Goal: Information Seeking & Learning: Learn about a topic

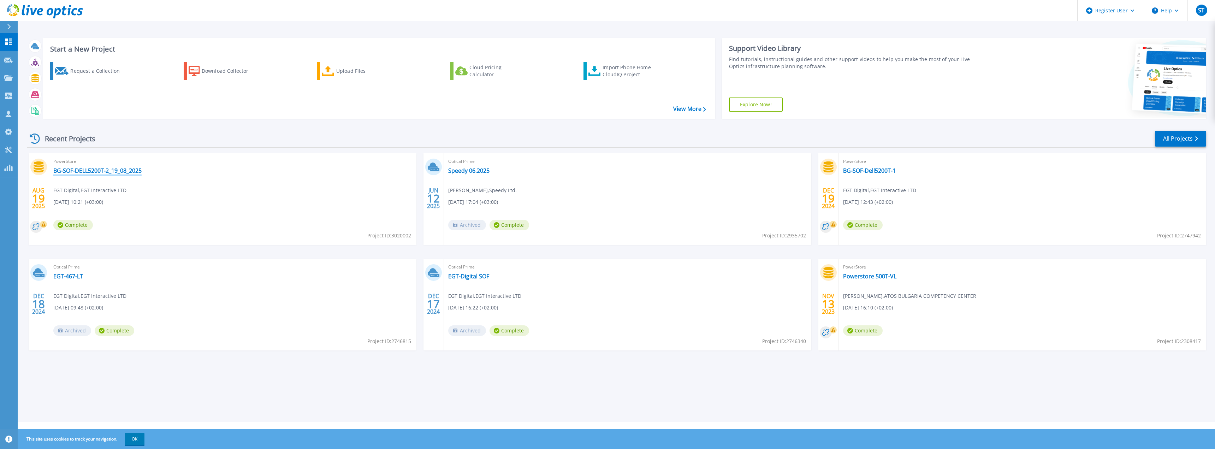
click at [122, 167] on link "BG-SOF-DELL5200T-2_19_08_2025" at bounding box center [97, 170] width 88 height 7
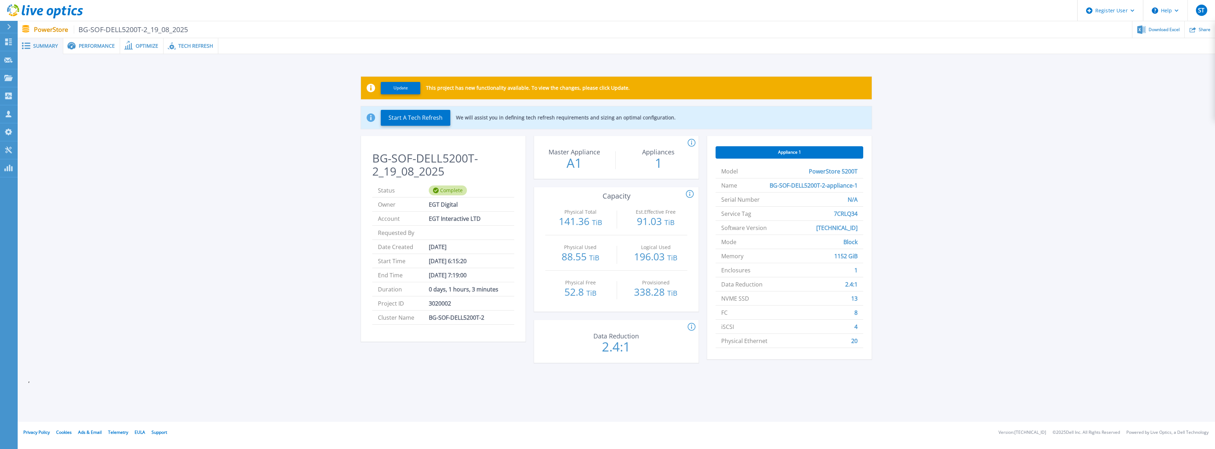
click at [87, 41] on div "Performance" at bounding box center [91, 46] width 57 height 16
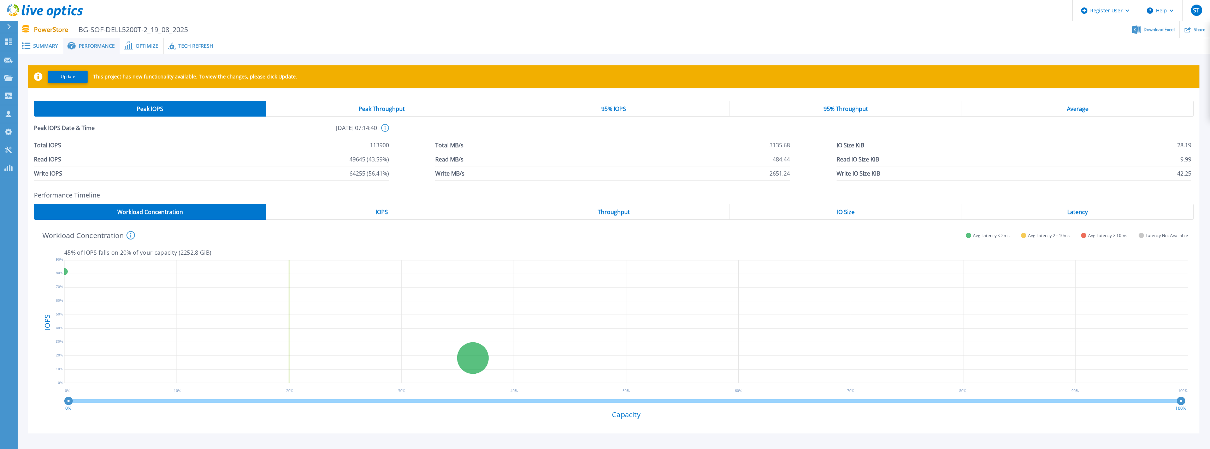
click at [362, 109] on span "Peak Throughput" at bounding box center [382, 109] width 46 height 6
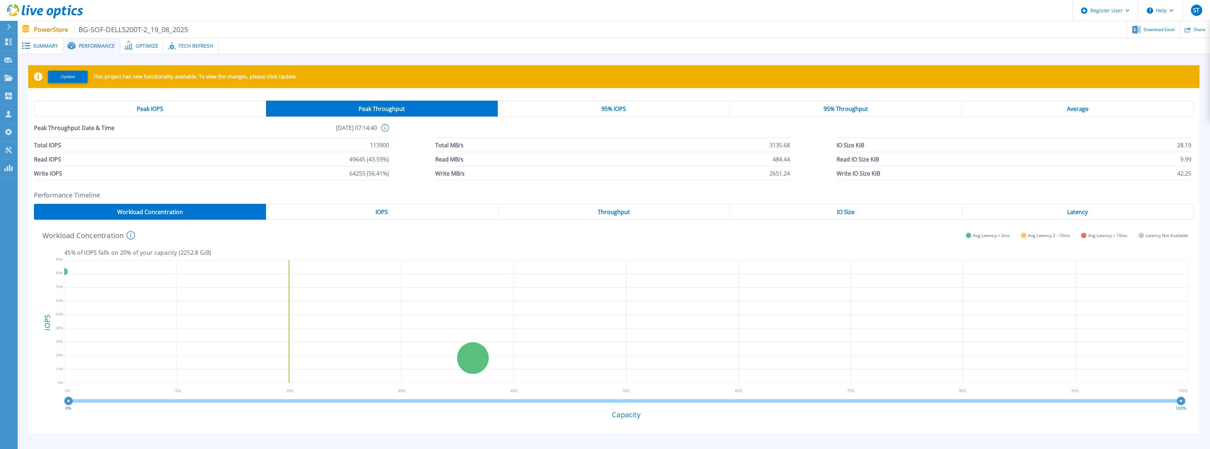
click at [206, 108] on div "Peak IOPS" at bounding box center [150, 109] width 232 height 16
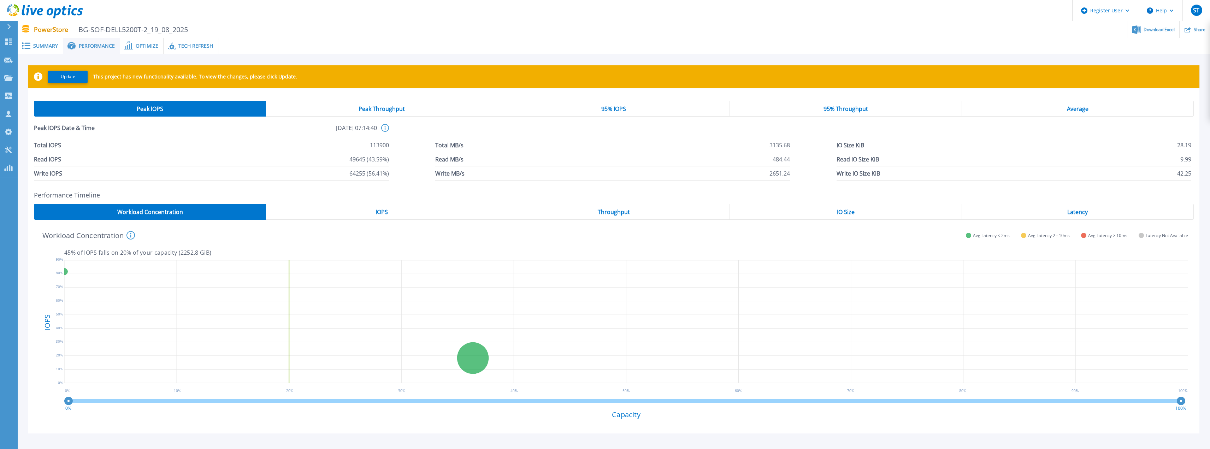
click at [309, 110] on div "Peak Throughput" at bounding box center [382, 109] width 232 height 16
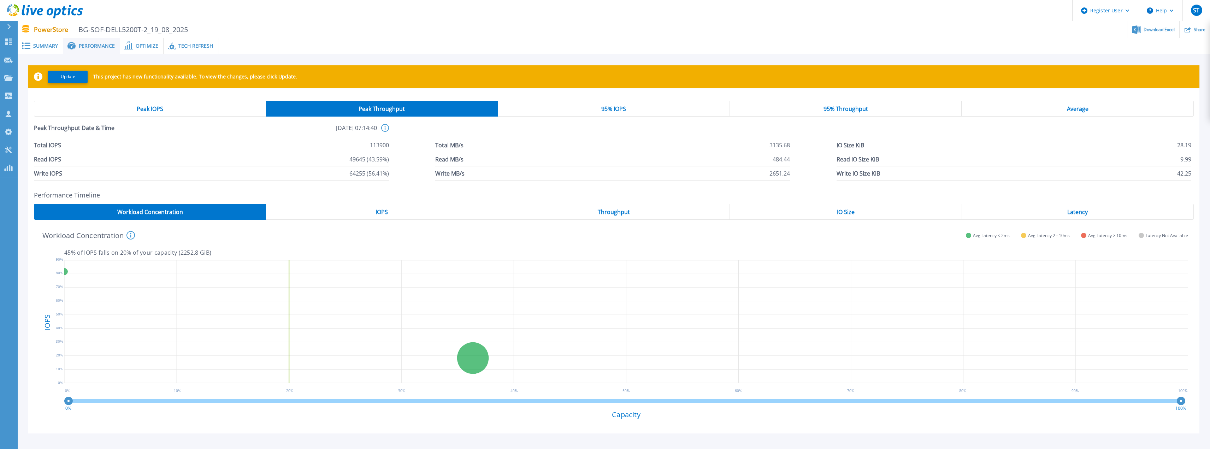
click at [218, 108] on div "Peak IOPS" at bounding box center [150, 109] width 232 height 16
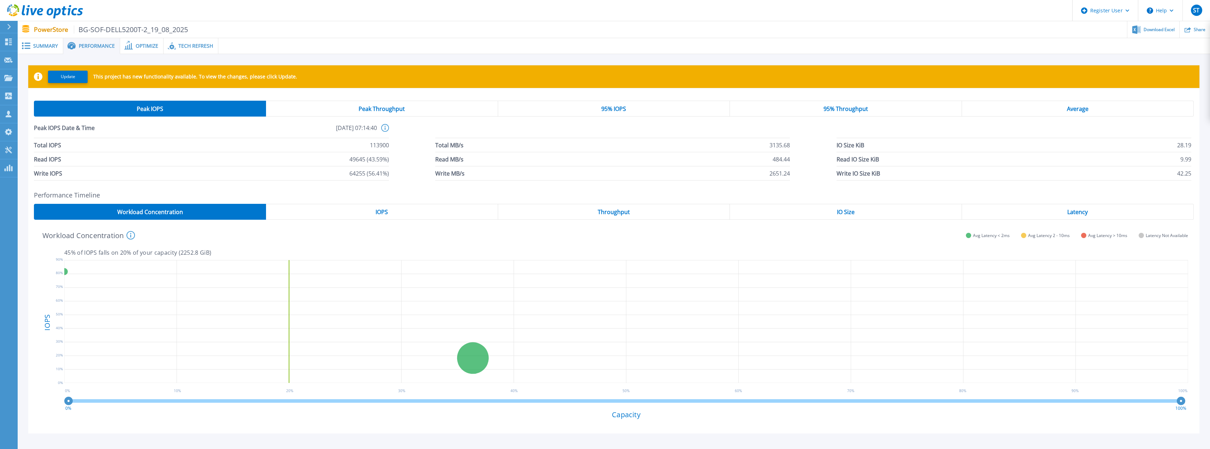
click at [305, 107] on div "Peak Throughput" at bounding box center [382, 109] width 232 height 16
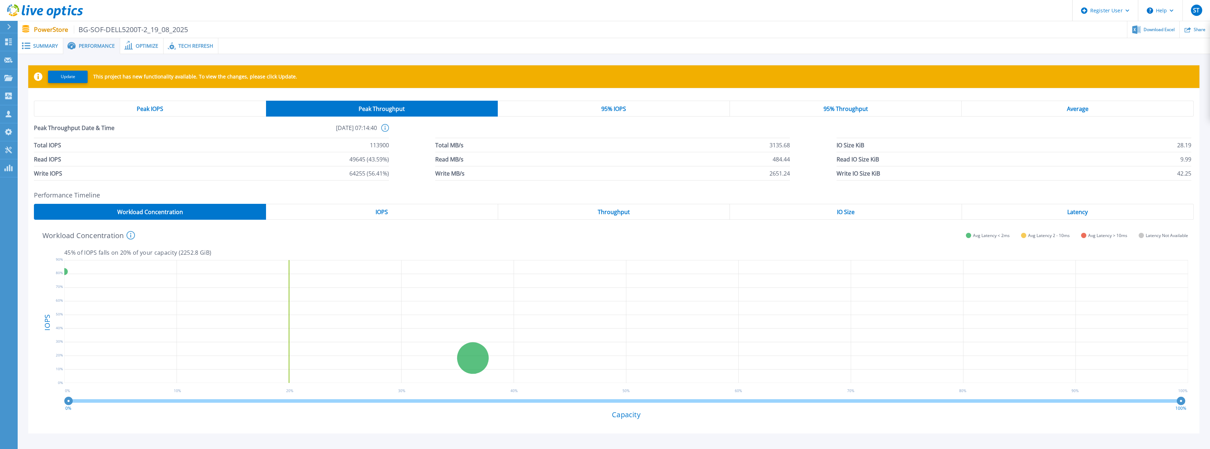
click at [610, 111] on span "95% IOPS" at bounding box center [613, 109] width 25 height 6
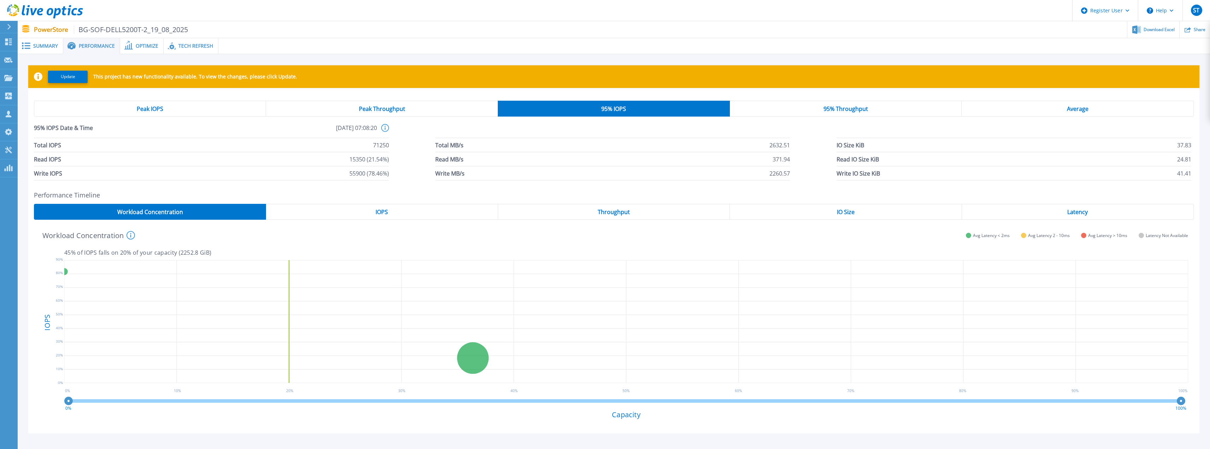
click at [492, 108] on div "Peak Throughput" at bounding box center [382, 109] width 232 height 16
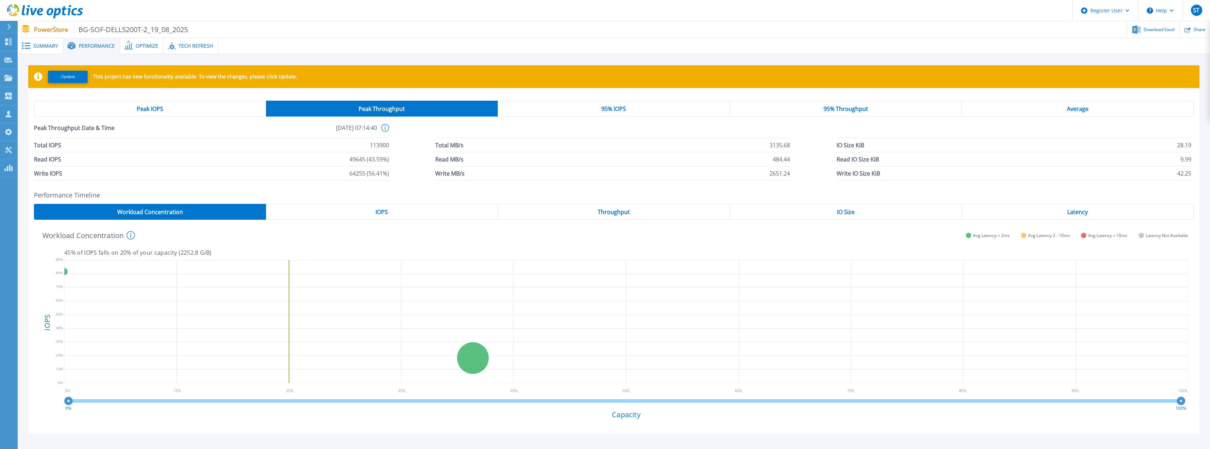
click at [213, 105] on div "Peak IOPS" at bounding box center [150, 109] width 232 height 16
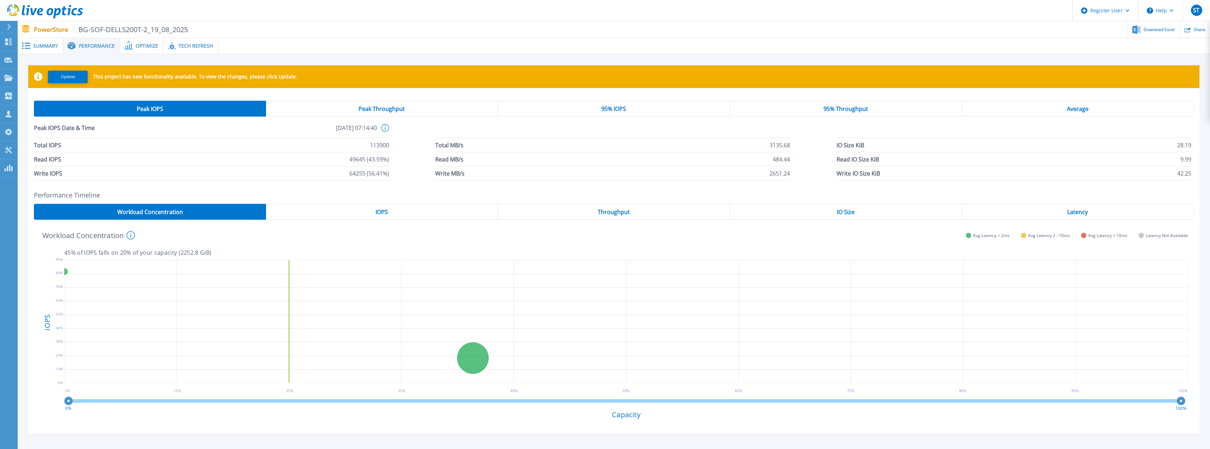
click at [345, 122] on div "Peak IOPS Peak Throughput 95% IOPS 95% Throughput Average Peak IOPS Date & Time…" at bounding box center [614, 141] width 1160 height 80
click at [353, 112] on div "Peak Throughput" at bounding box center [382, 109] width 232 height 16
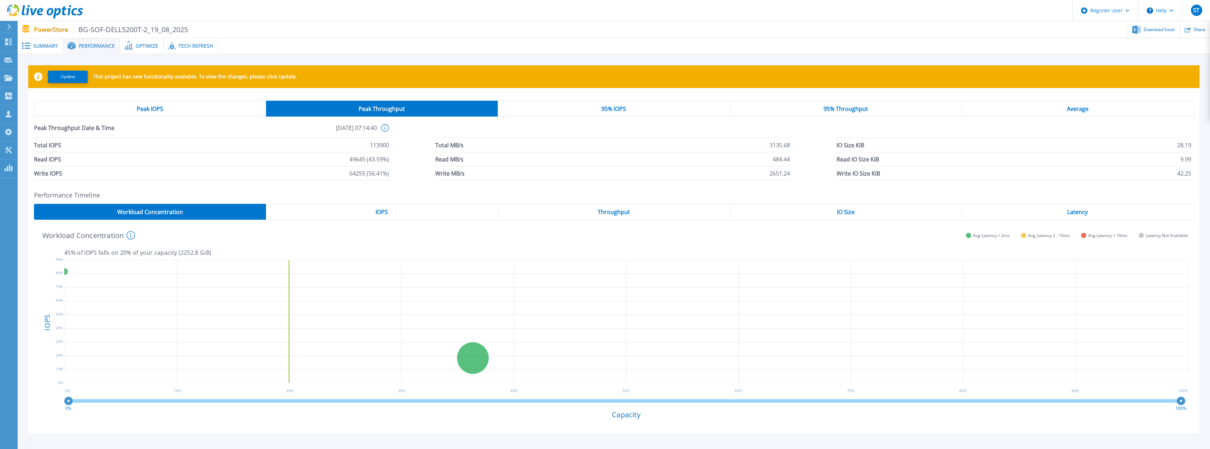
click at [567, 111] on div "95% IOPS" at bounding box center [614, 109] width 232 height 16
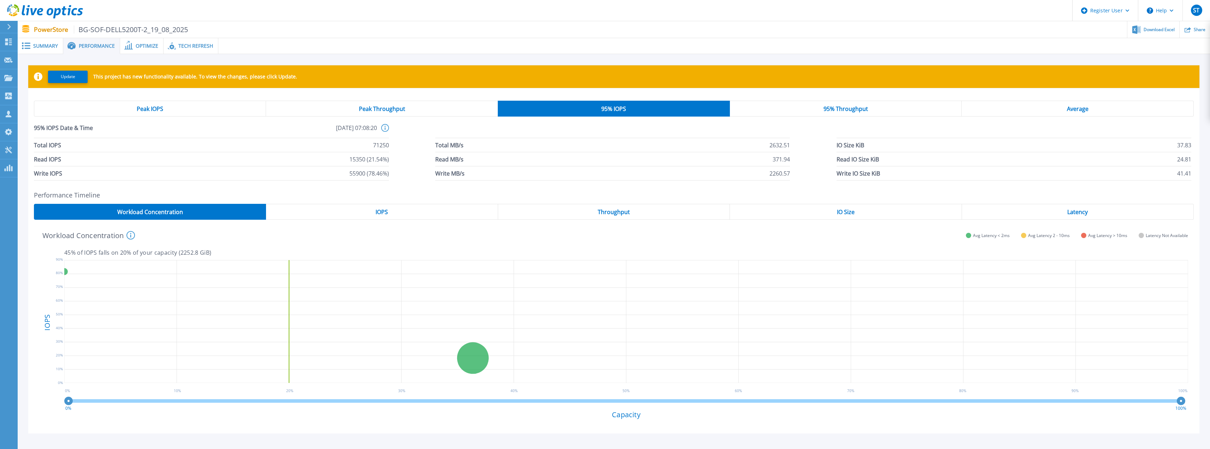
click at [809, 103] on div "95% Throughput" at bounding box center [846, 109] width 232 height 16
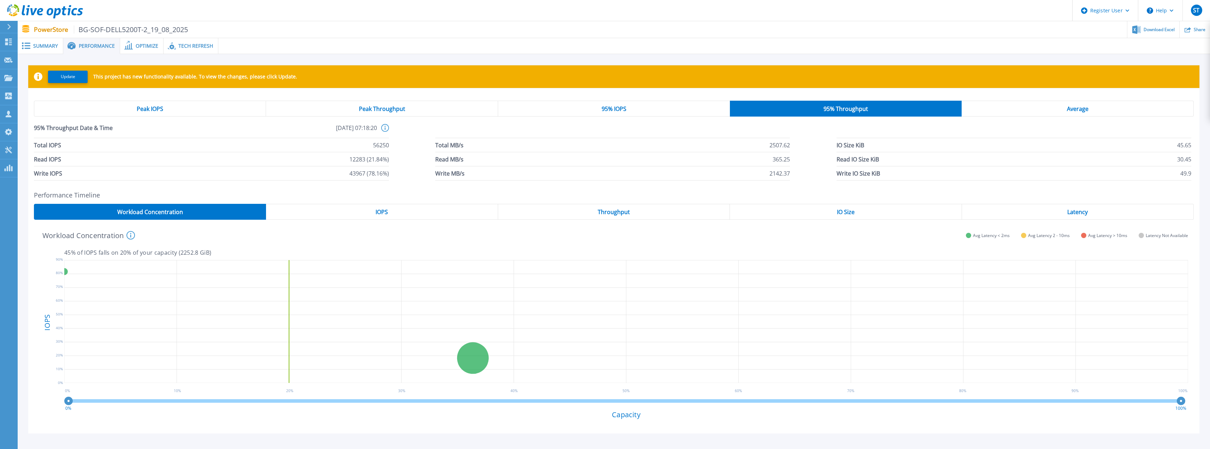
click at [1079, 97] on div "Peak IOPS Peak Throughput 95% IOPS 95% Throughput Average 95% Throughput Date &…" at bounding box center [613, 140] width 1171 height 91
click at [1079, 110] on span "Average" at bounding box center [1078, 109] width 22 height 6
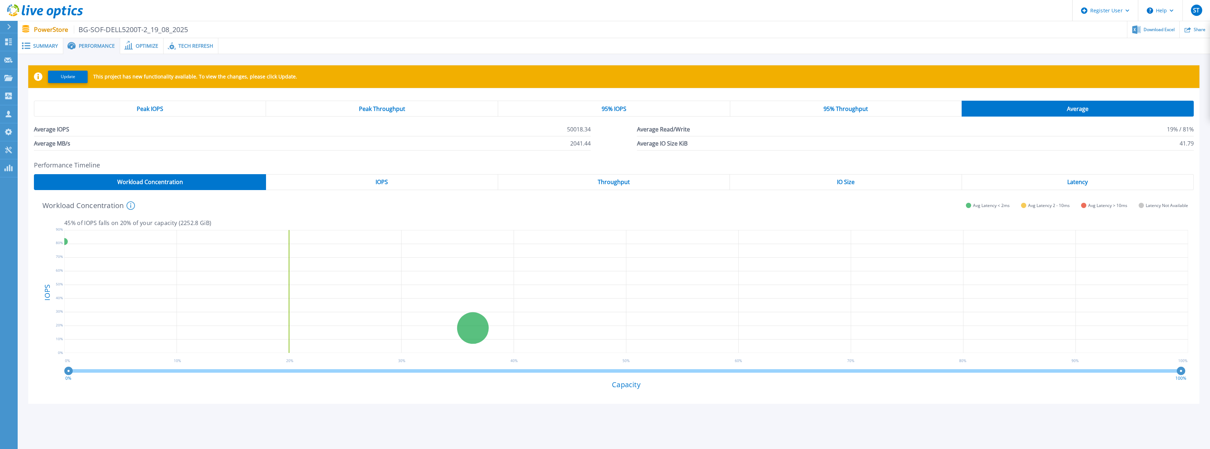
click at [224, 114] on div "Peak IOPS" at bounding box center [150, 109] width 232 height 16
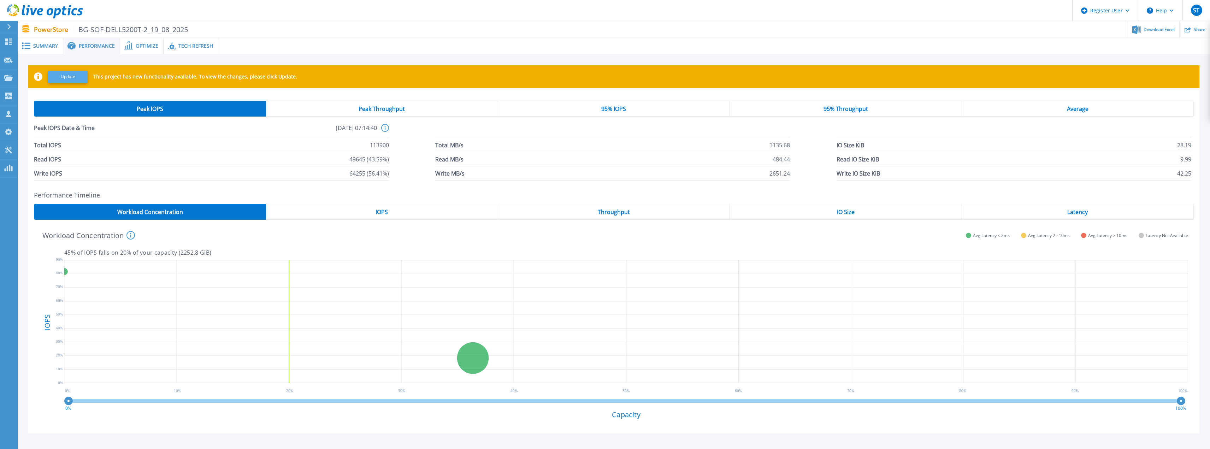
click at [70, 78] on button "Update" at bounding box center [68, 77] width 40 height 12
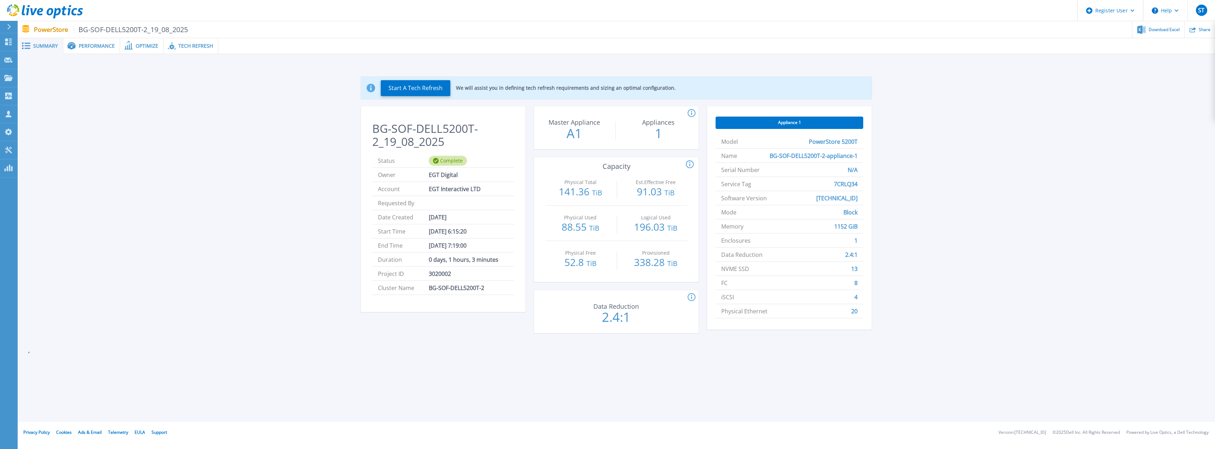
click at [93, 53] on div "Performance" at bounding box center [91, 46] width 57 height 16
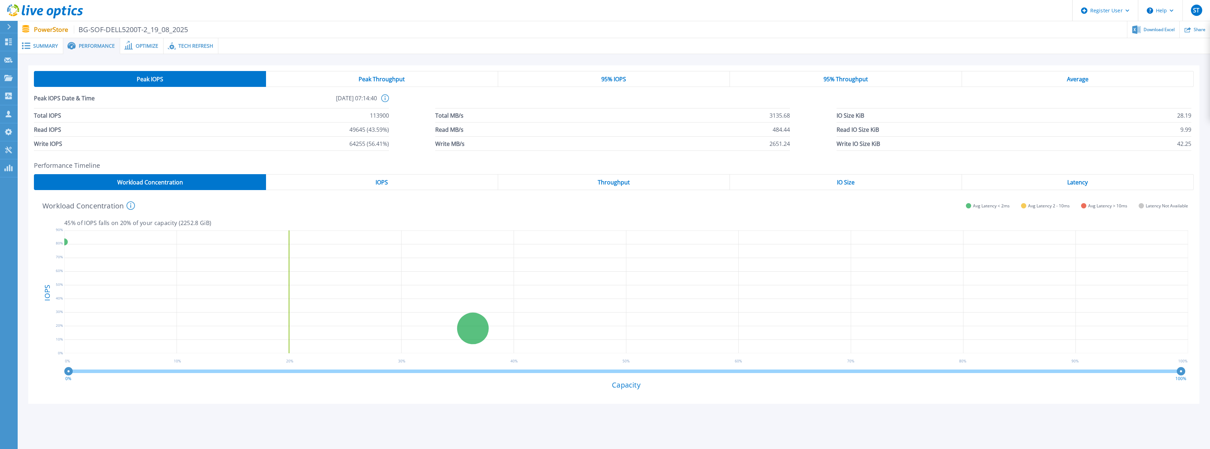
click at [365, 184] on div "IOPS" at bounding box center [382, 182] width 232 height 16
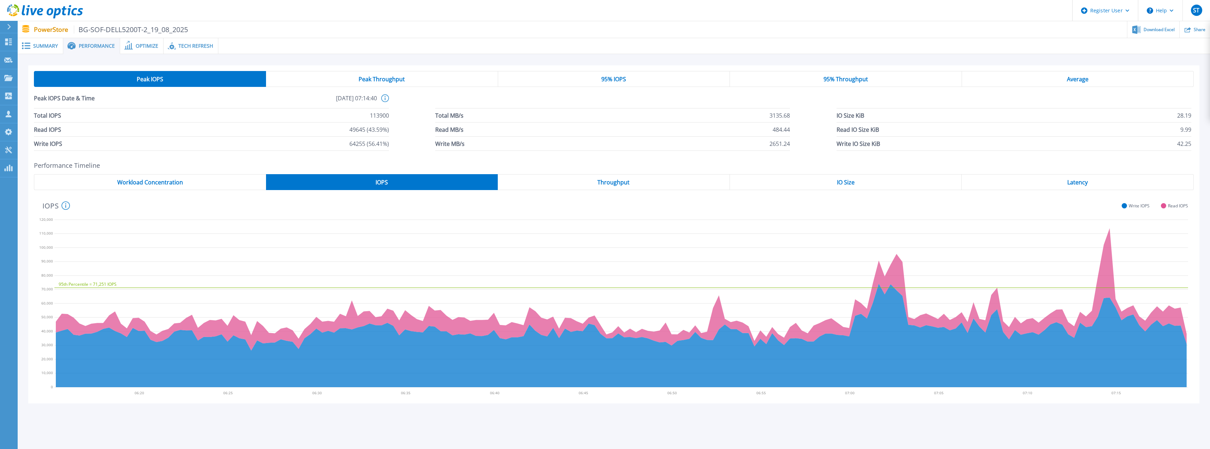
click at [567, 183] on div "Throughput" at bounding box center [614, 182] width 232 height 16
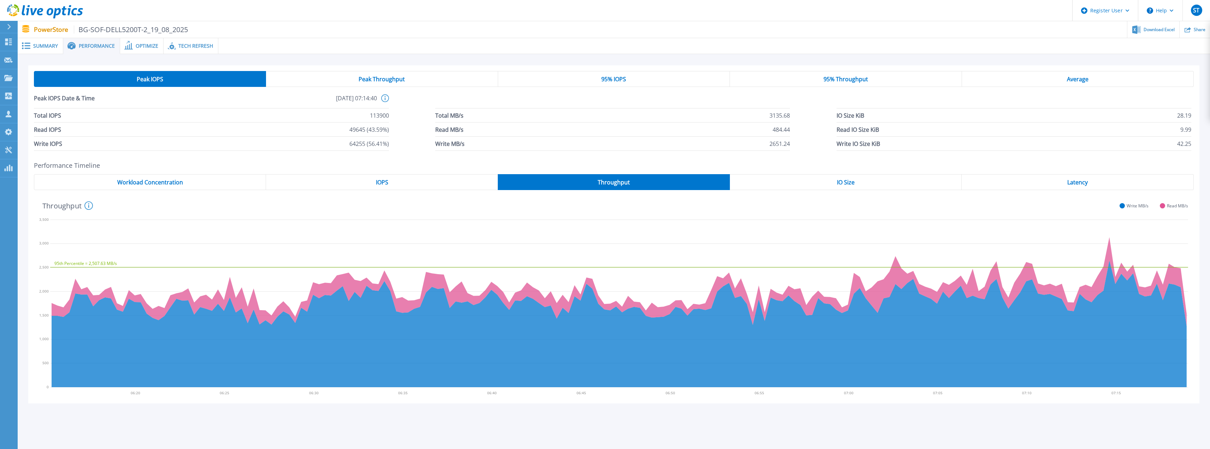
click at [847, 179] on span "IO Size" at bounding box center [846, 182] width 18 height 6
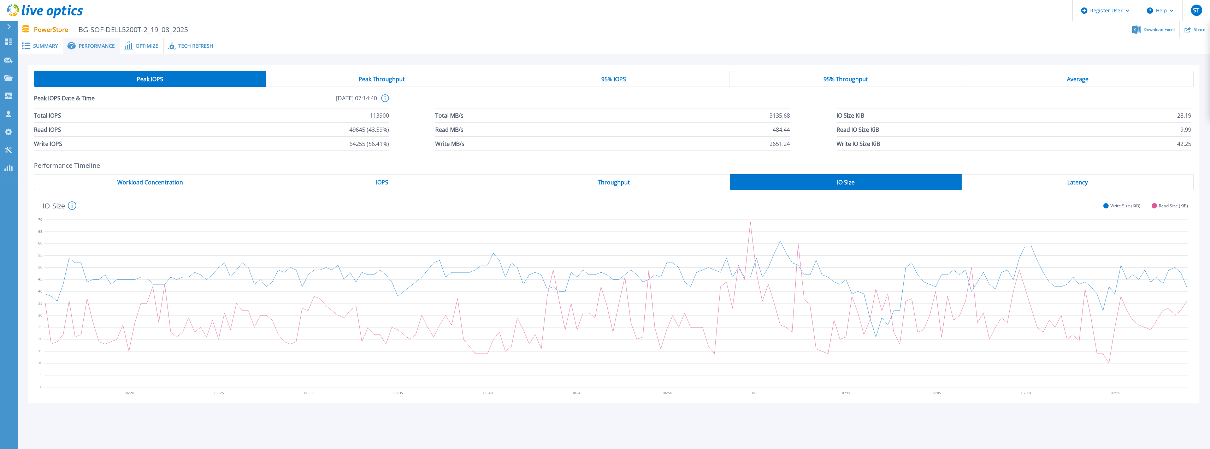
click at [1035, 176] on div "Latency" at bounding box center [1078, 182] width 232 height 16
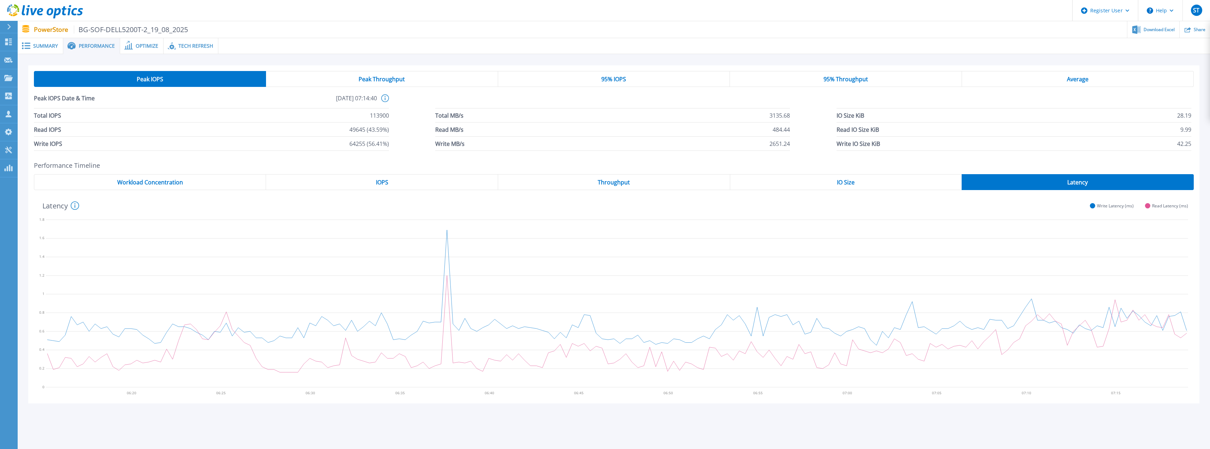
click at [227, 178] on div "Workload Concentration" at bounding box center [150, 182] width 232 height 16
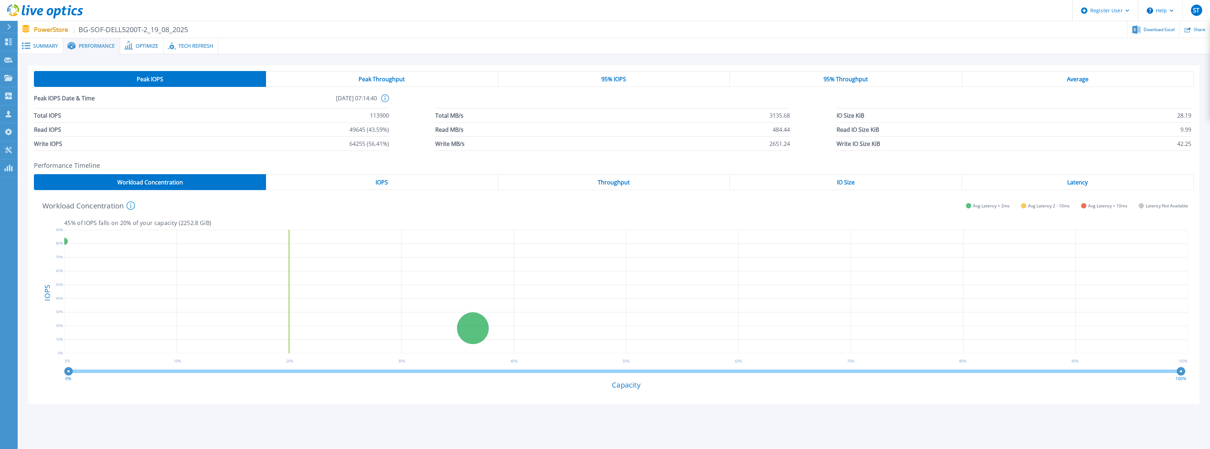
click at [347, 87] on div "Peak Throughput" at bounding box center [382, 79] width 232 height 16
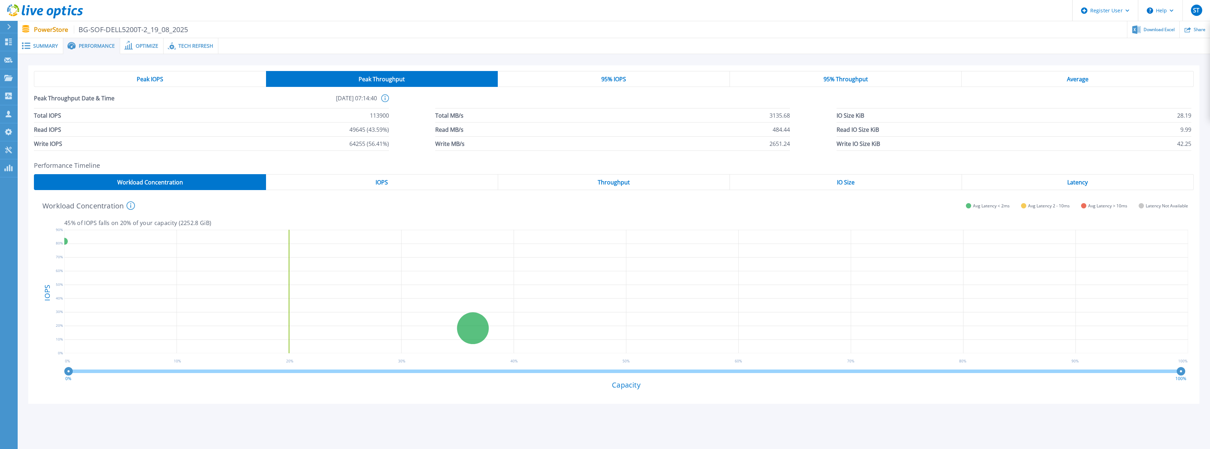
click at [611, 82] on span "95% IOPS" at bounding box center [613, 79] width 25 height 6
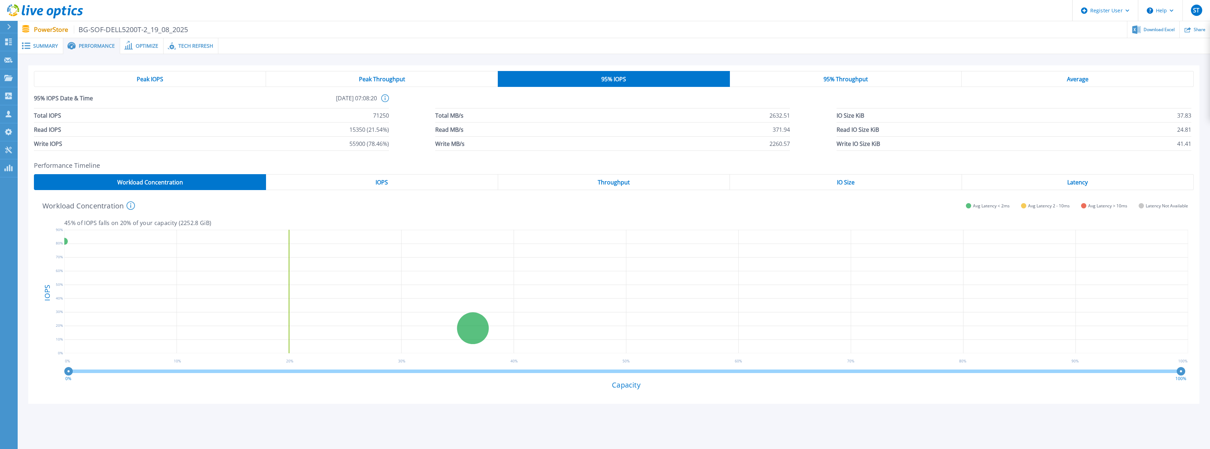
click at [864, 76] on span "95% Throughput" at bounding box center [845, 79] width 45 height 6
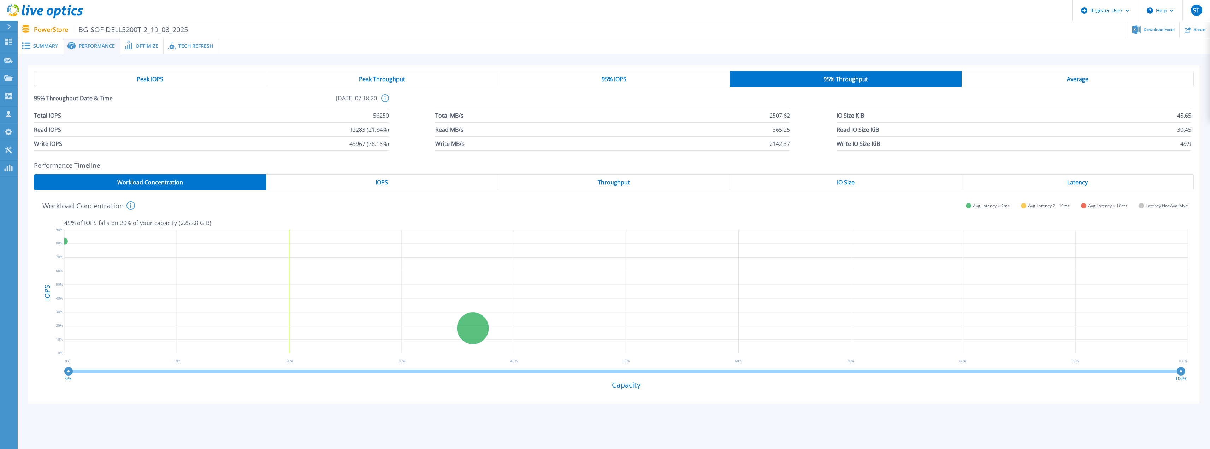
click at [1071, 85] on div "Average" at bounding box center [1078, 79] width 232 height 16
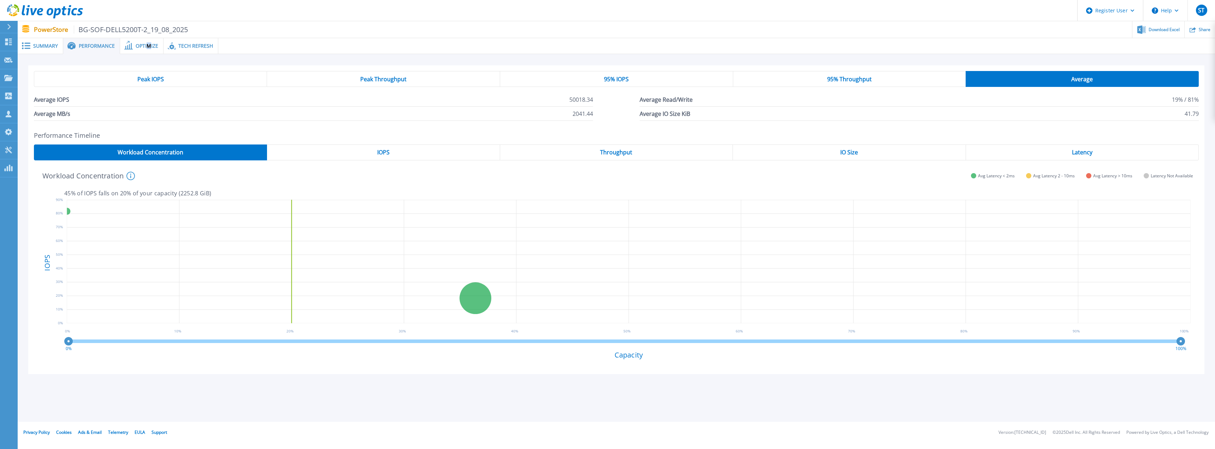
click at [148, 49] on div "Optimize" at bounding box center [141, 46] width 43 height 16
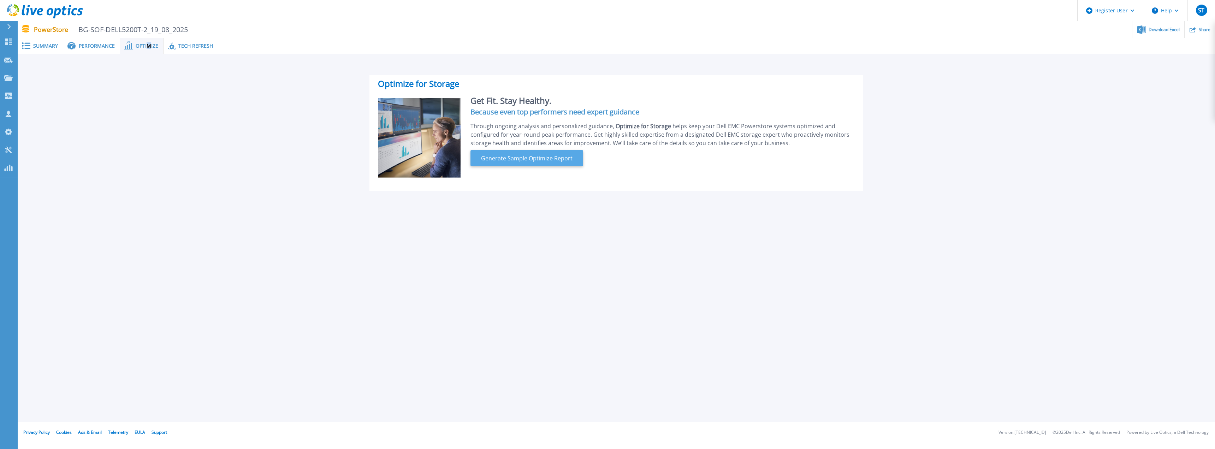
click at [520, 159] on span "Generate Sample Optimize Report" at bounding box center [526, 158] width 97 height 8
click at [337, 267] on div "Summary Performance Optimize Tech Refresh Start A Tech Refresh We will assist y…" at bounding box center [617, 211] width 1198 height 422
click at [185, 48] on span "Tech Refresh" at bounding box center [195, 45] width 35 height 5
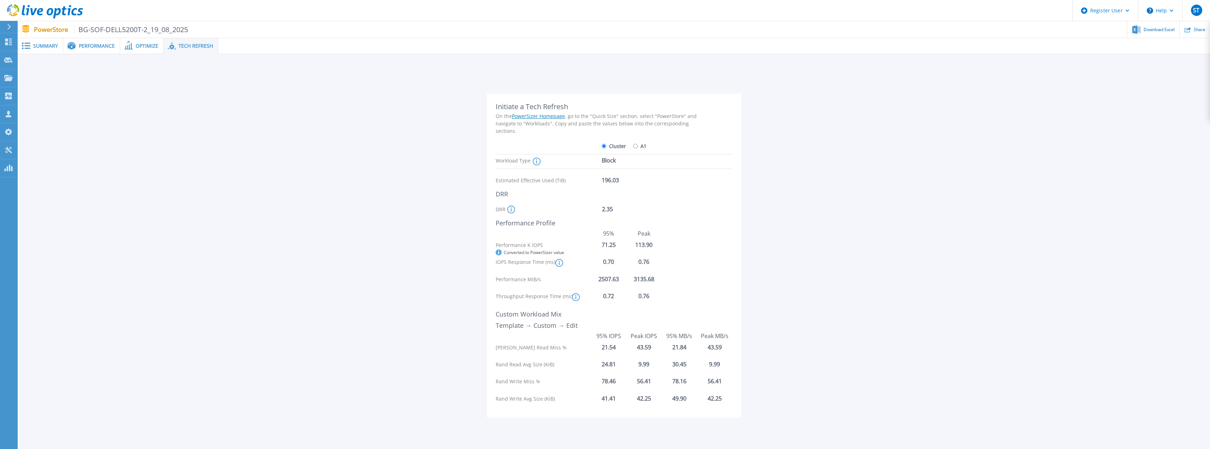
click at [143, 45] on span "Optimize" at bounding box center [147, 45] width 23 height 5
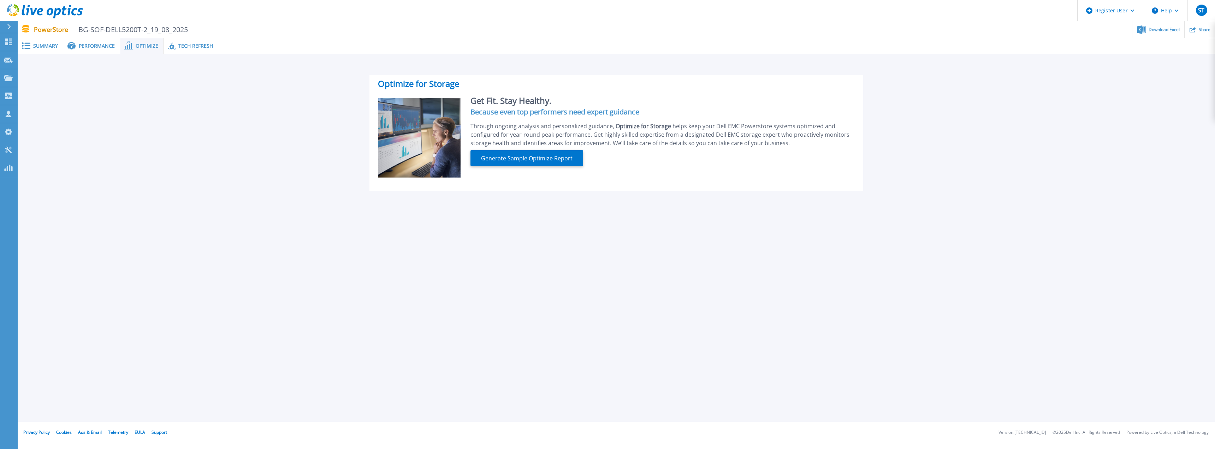
click at [168, 45] on icon at bounding box center [172, 46] width 8 height 8
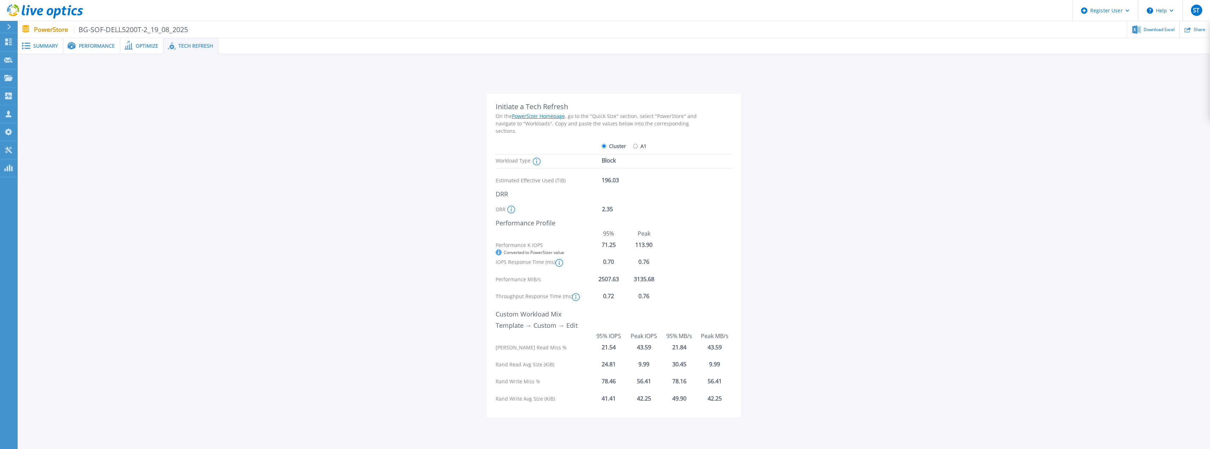
click at [165, 46] on span at bounding box center [171, 46] width 15 height 8
click at [152, 45] on span "Optimize" at bounding box center [147, 45] width 23 height 5
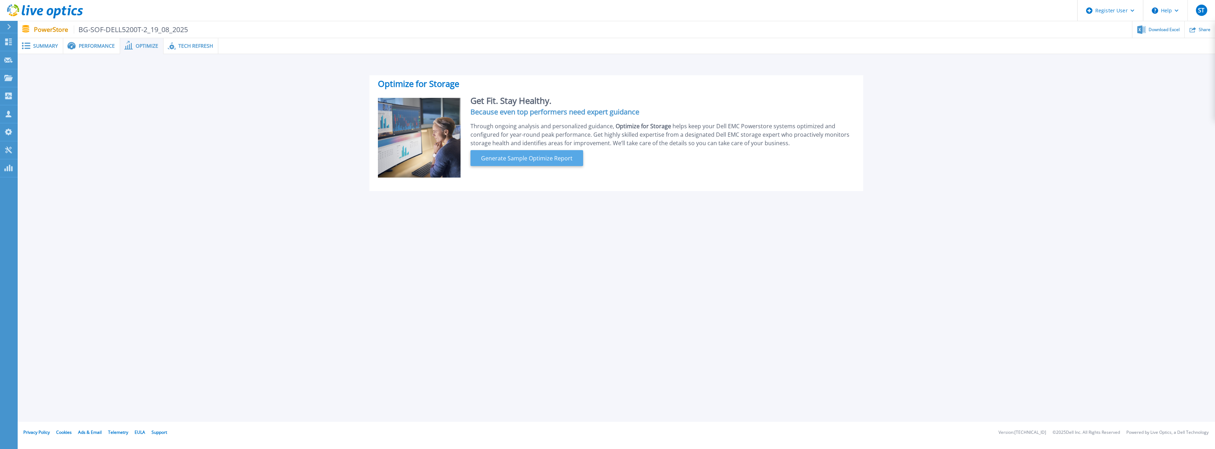
click at [509, 151] on div "Get Fit. Stay Healthy. Because even top performers need expert guidance Through…" at bounding box center [658, 138] width 394 height 81
click at [509, 157] on span "Generate Sample Optimize Report" at bounding box center [526, 158] width 97 height 8
click at [99, 46] on span "Performance" at bounding box center [97, 45] width 36 height 5
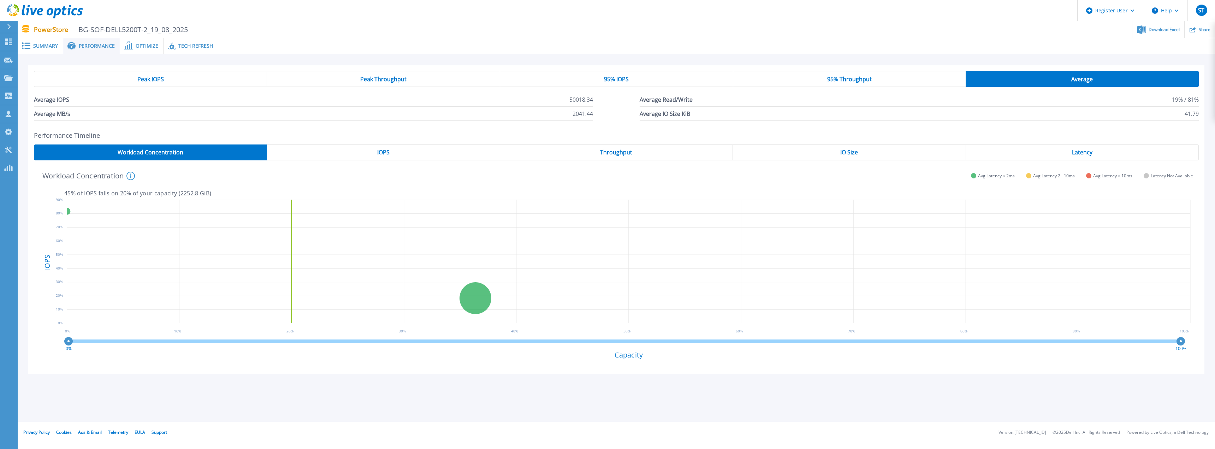
click at [65, 51] on div "Performance" at bounding box center [91, 46] width 57 height 16
click at [49, 46] on span "Summary" at bounding box center [45, 45] width 25 height 5
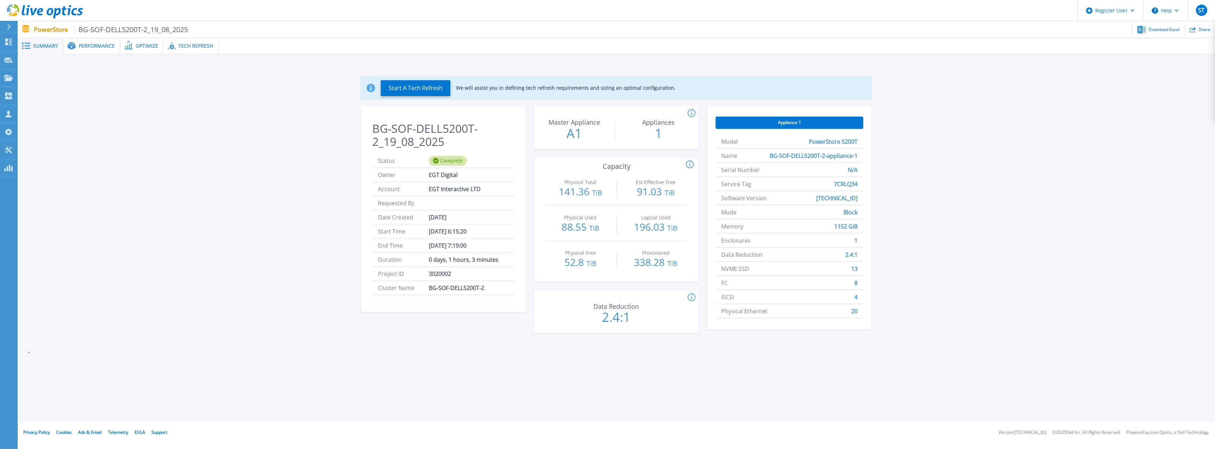
click at [148, 41] on div "Optimize" at bounding box center [141, 46] width 43 height 16
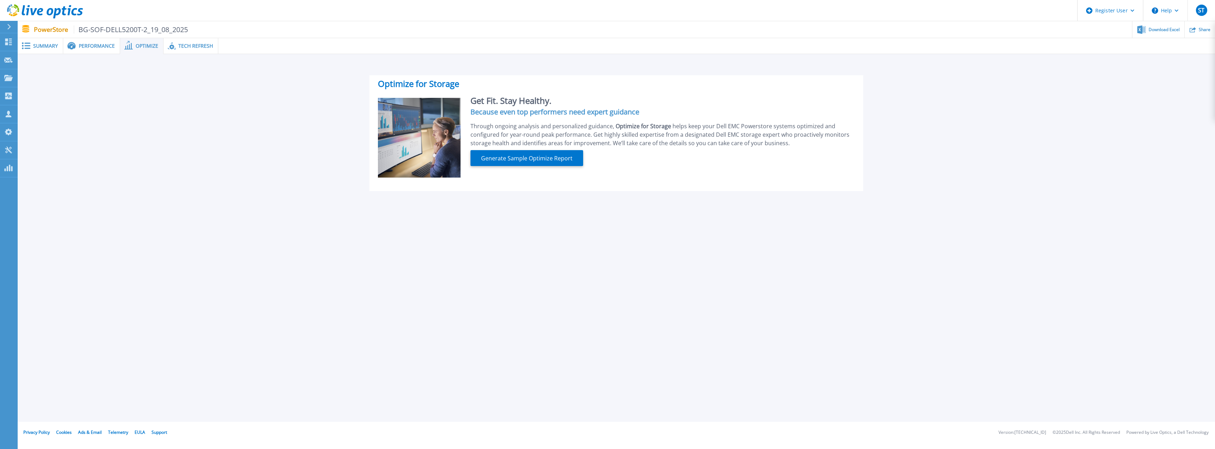
click at [209, 52] on div "Tech Refresh" at bounding box center [191, 46] width 55 height 16
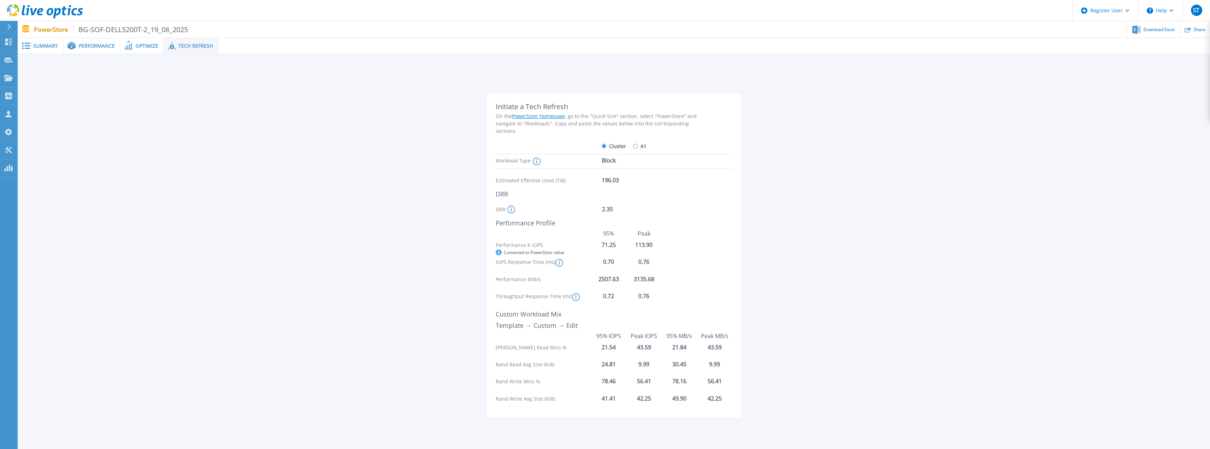
drag, startPoint x: 134, startPoint y: 43, endPoint x: 130, endPoint y: 45, distance: 4.0
click at [134, 44] on span at bounding box center [128, 45] width 16 height 7
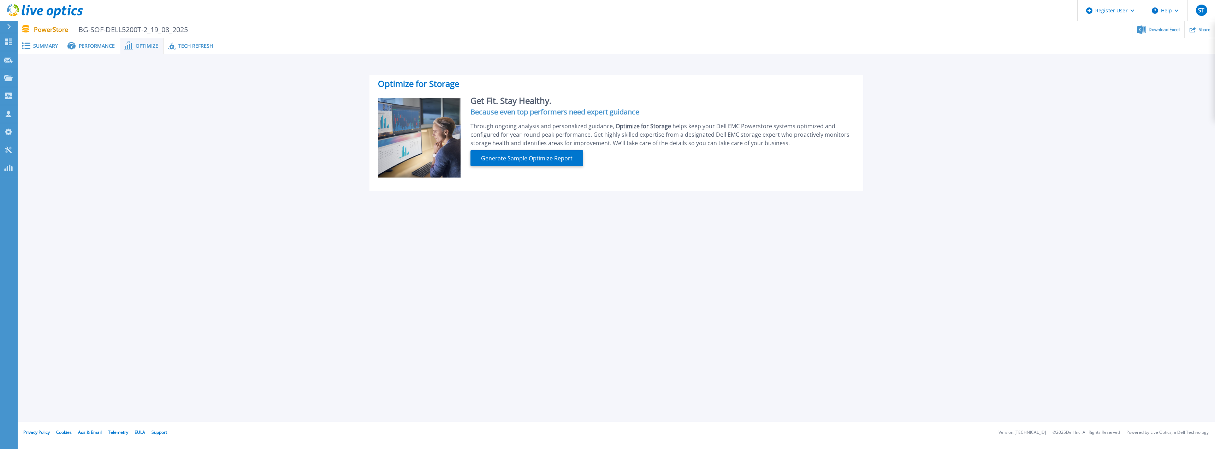
click at [108, 48] on span "Performance" at bounding box center [97, 45] width 36 height 5
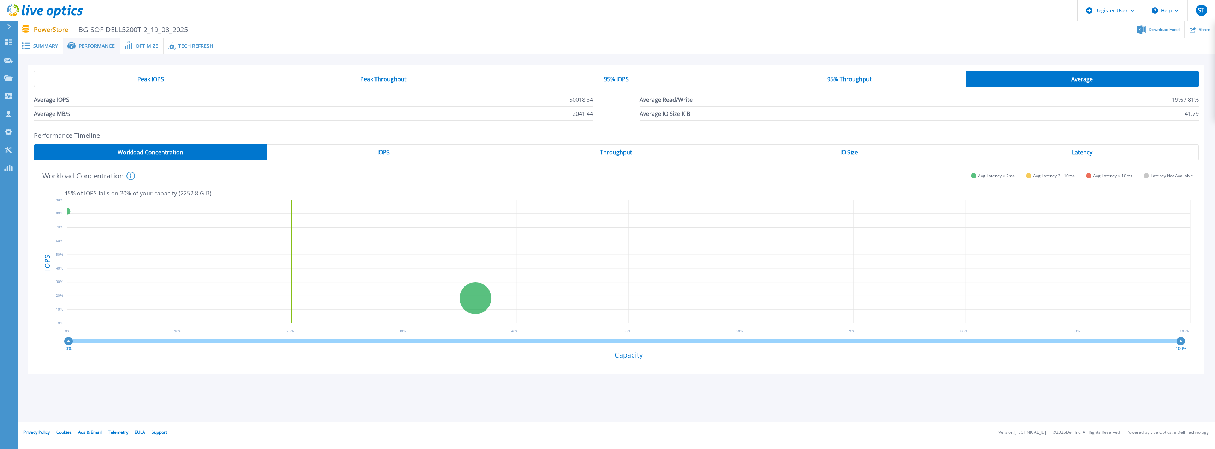
click at [130, 47] on icon at bounding box center [128, 45] width 8 height 8
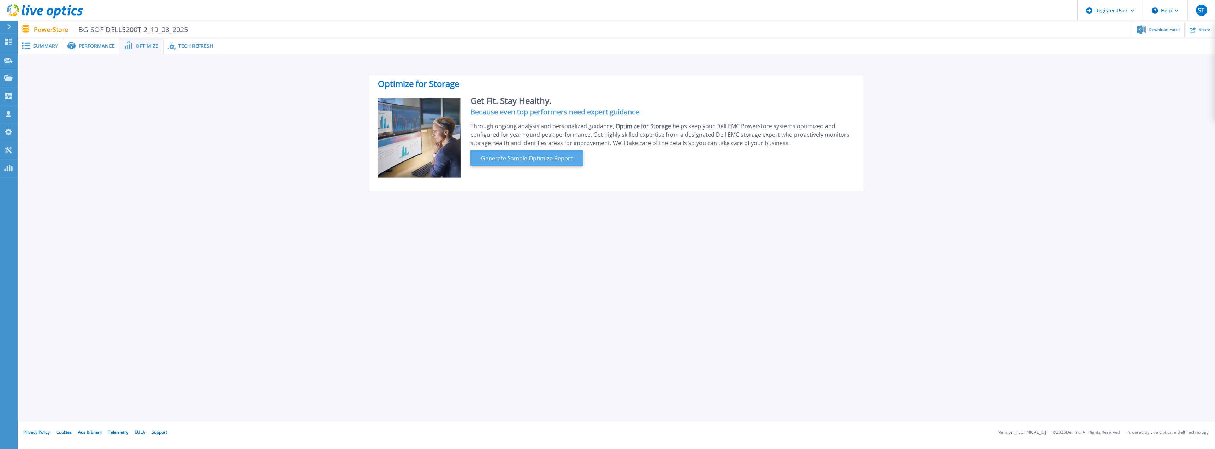
click at [497, 163] on button "Generate Sample Optimize Report" at bounding box center [527, 158] width 113 height 16
click at [54, 46] on span "Summary" at bounding box center [45, 45] width 25 height 5
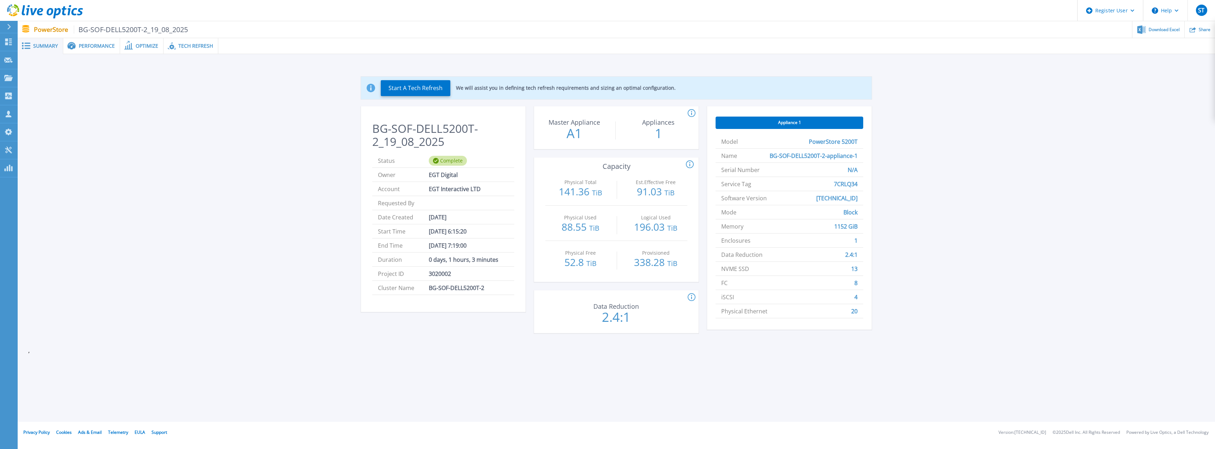
click at [750, 120] on div "Appliance 1" at bounding box center [790, 123] width 148 height 12
click at [783, 153] on span "BG-SOF-DELL5200T-2-appliance-1" at bounding box center [814, 156] width 88 height 14
click at [784, 169] on li "Serial Number N/A" at bounding box center [790, 170] width 148 height 14
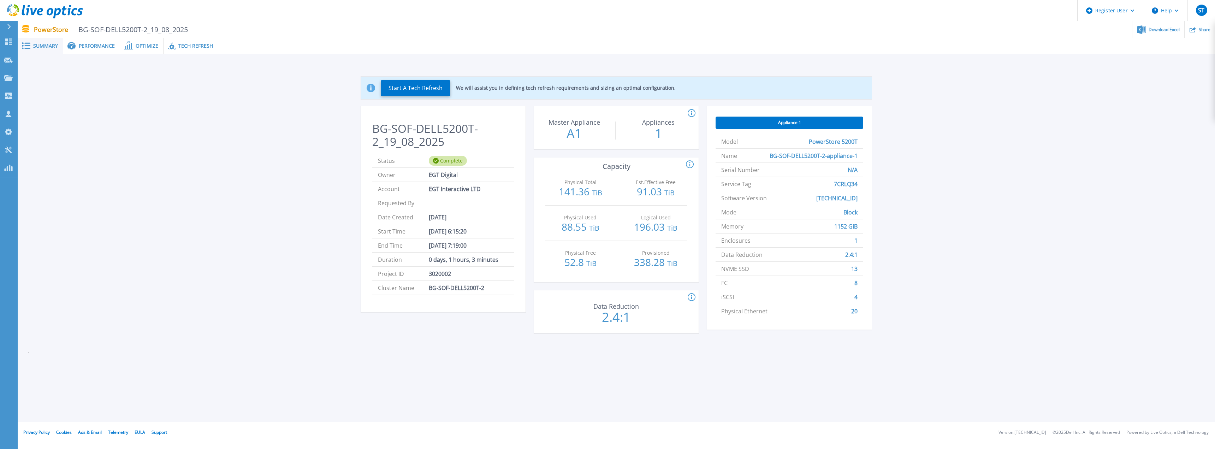
click at [784, 169] on li "Serial Number N/A" at bounding box center [790, 170] width 148 height 14
click at [827, 185] on li "Service Tag 7CRLQ34" at bounding box center [790, 184] width 148 height 14
click at [826, 203] on li "Software Version 4.0.1.2" at bounding box center [790, 198] width 148 height 14
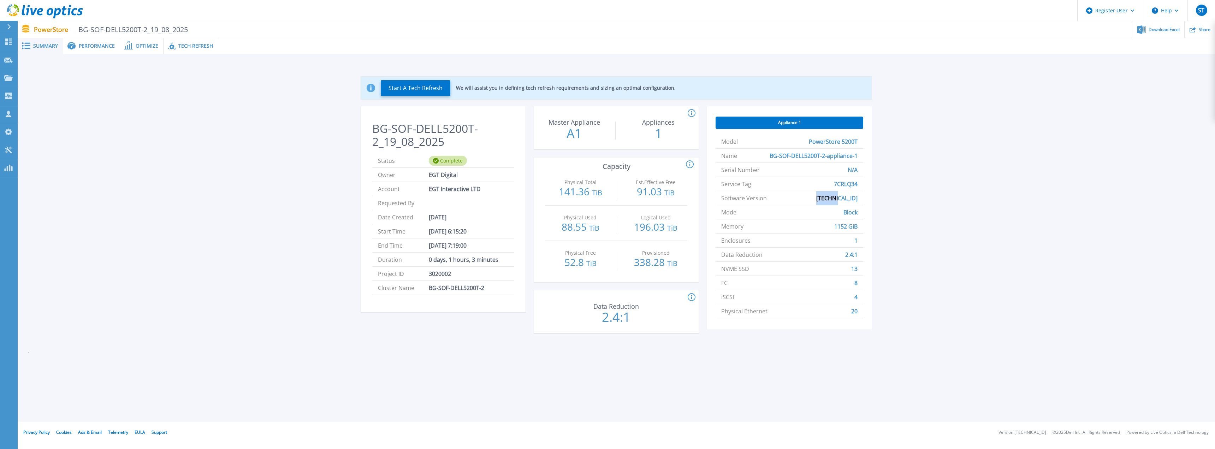
click at [826, 203] on li "Software Version 4.0.1.2" at bounding box center [790, 198] width 148 height 14
click at [826, 212] on li "Mode Block" at bounding box center [790, 212] width 148 height 14
click at [775, 184] on li "Service Tag 7CRLQ34" at bounding box center [790, 184] width 148 height 14
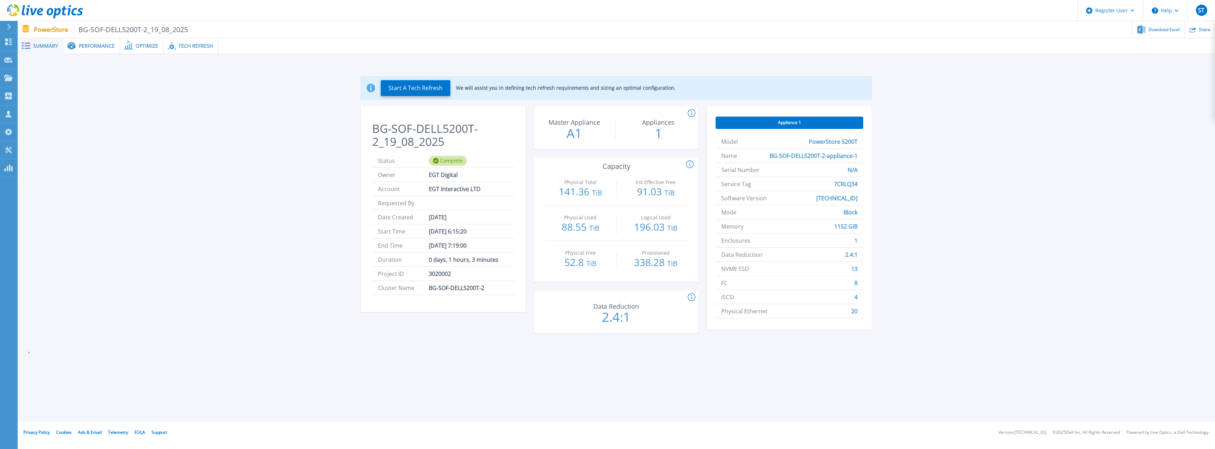
click at [581, 131] on p "A1" at bounding box center [574, 133] width 79 height 13
click at [91, 48] on span "Performance" at bounding box center [97, 45] width 36 height 5
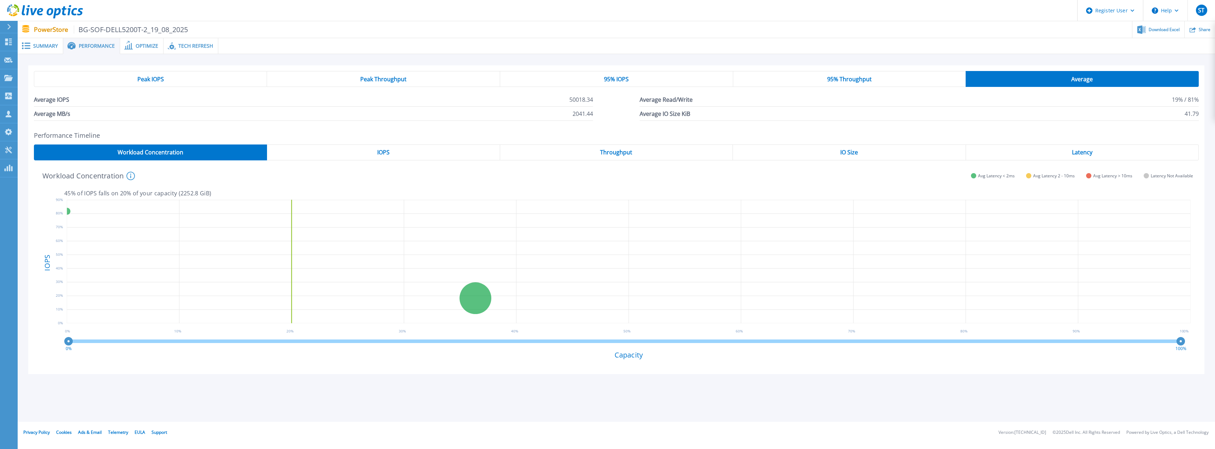
click at [124, 49] on icon at bounding box center [128, 45] width 8 height 8
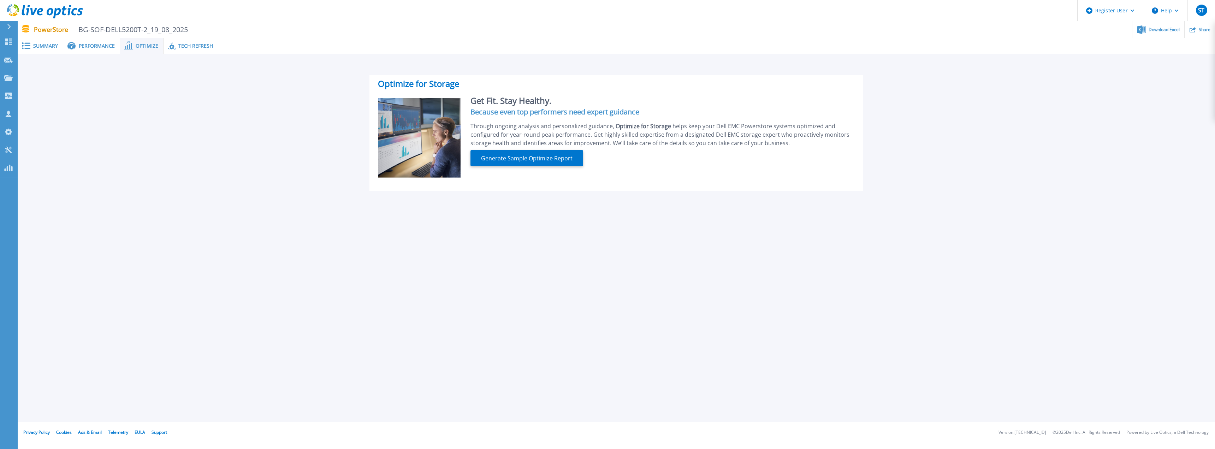
click at [168, 49] on icon at bounding box center [172, 46] width 8 height 8
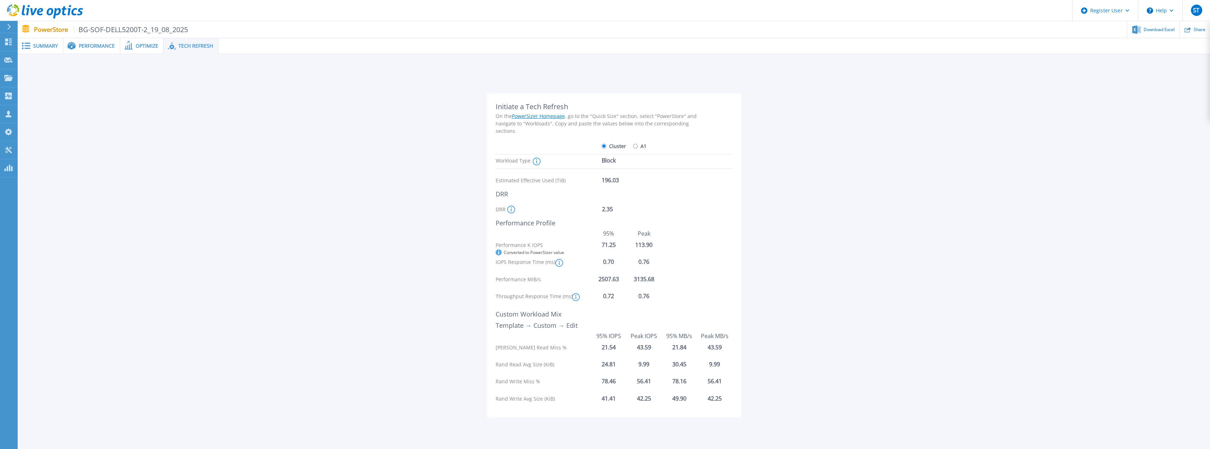
click at [141, 48] on span "Optimize" at bounding box center [147, 45] width 23 height 5
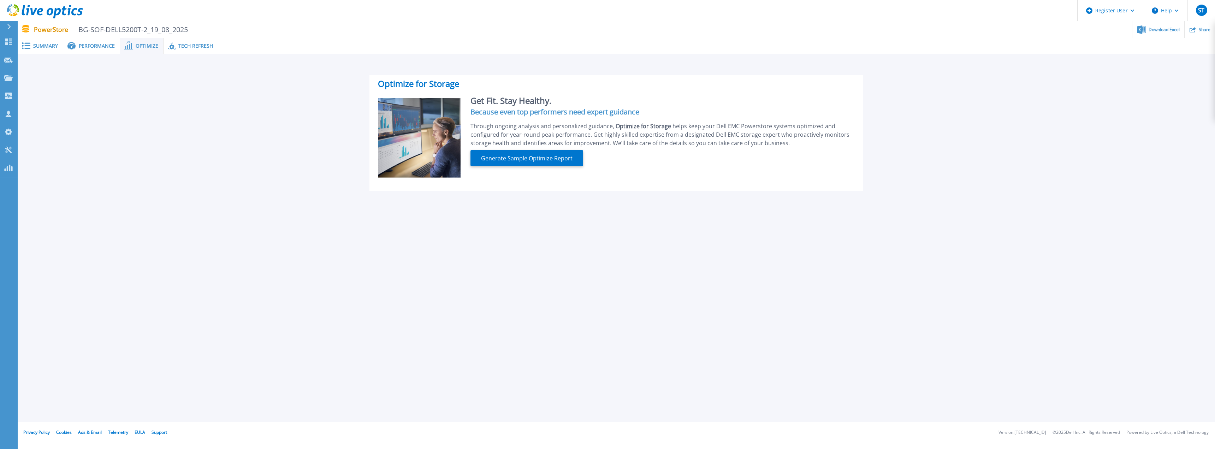
click at [79, 47] on span "Performance" at bounding box center [97, 45] width 36 height 5
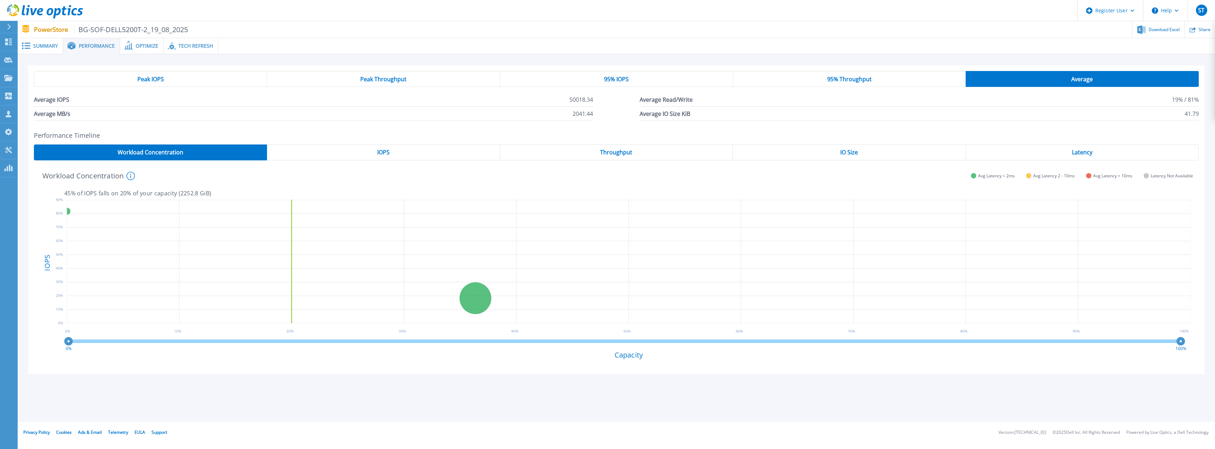
click at [90, 26] on span "BG-SOF-DELL5200T-2_19_08_2025" at bounding box center [131, 29] width 114 height 8
